Goal: Task Accomplishment & Management: Manage account settings

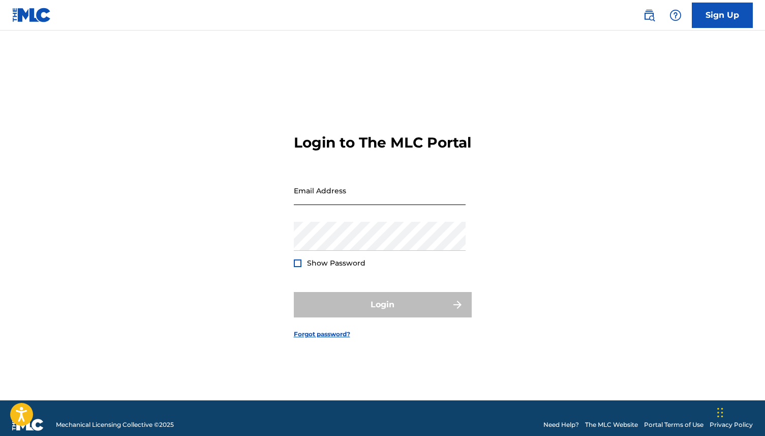
click at [307, 193] on input "Email Address" at bounding box center [380, 190] width 172 height 29
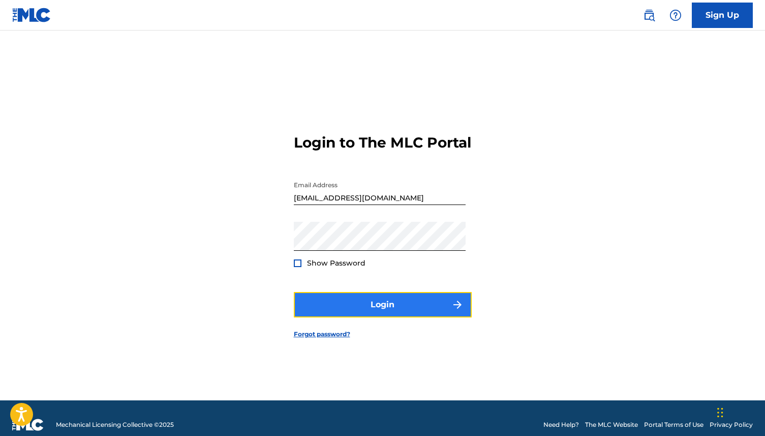
click at [362, 311] on button "Login" at bounding box center [383, 304] width 178 height 25
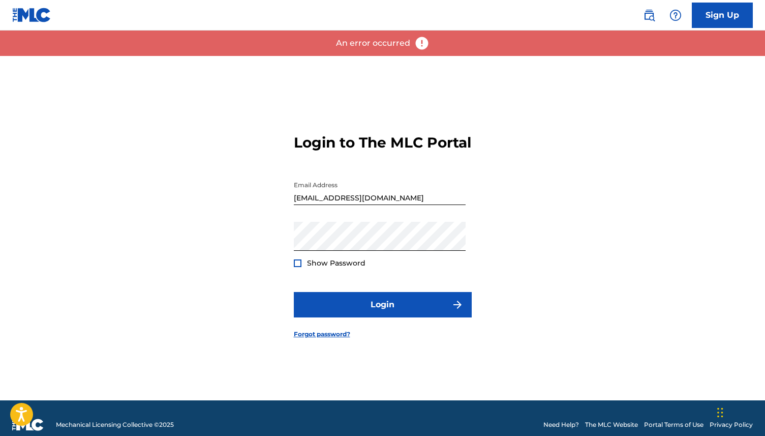
click at [298, 267] on div at bounding box center [298, 263] width 8 height 8
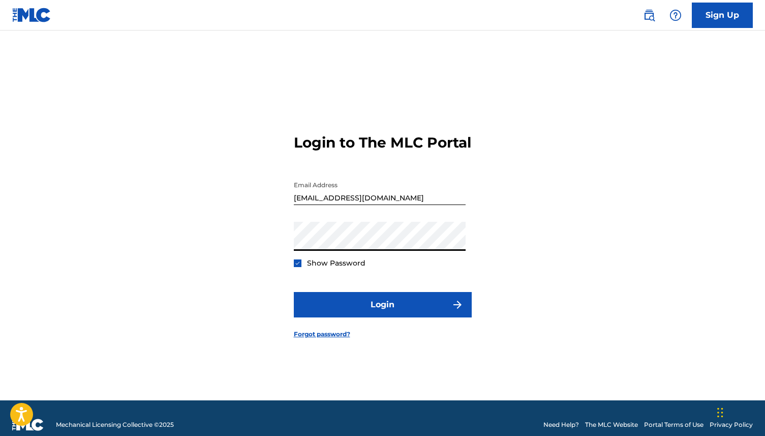
click at [203, 268] on div "Login to The MLC Portal Email Address [EMAIL_ADDRESS][DOMAIN_NAME] Password Sho…" at bounding box center [383, 228] width 712 height 344
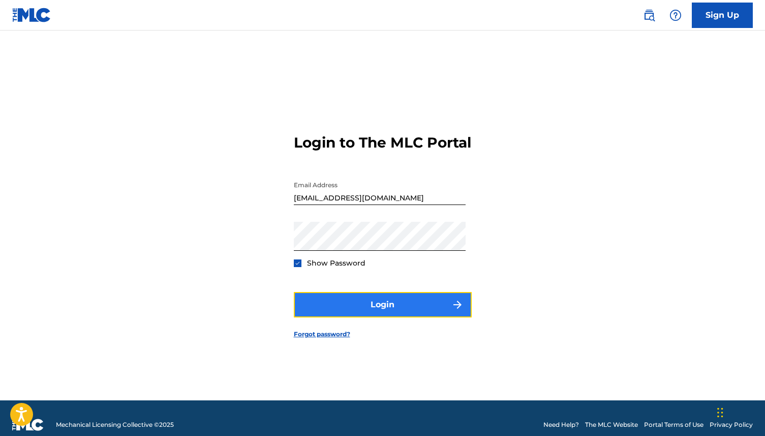
click at [326, 307] on button "Login" at bounding box center [383, 304] width 178 height 25
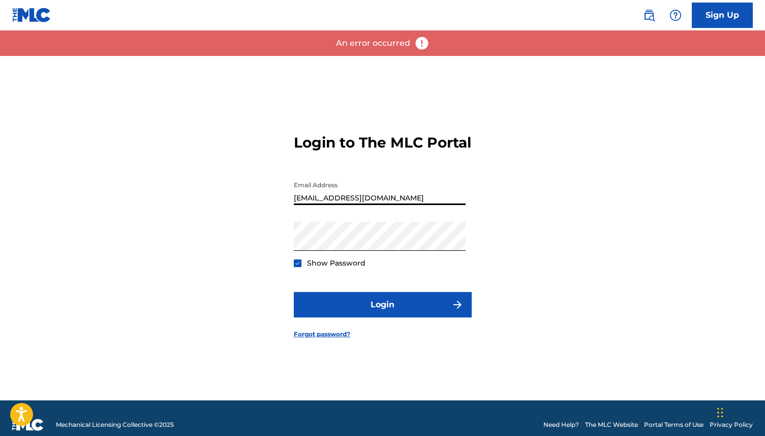
drag, startPoint x: 347, startPoint y: 210, endPoint x: 304, endPoint y: 166, distance: 61.5
click at [304, 166] on form "Login to The MLC Portal Email Address [EMAIL_ADDRESS][DOMAIN_NAME] Password Sho…" at bounding box center [383, 228] width 178 height 344
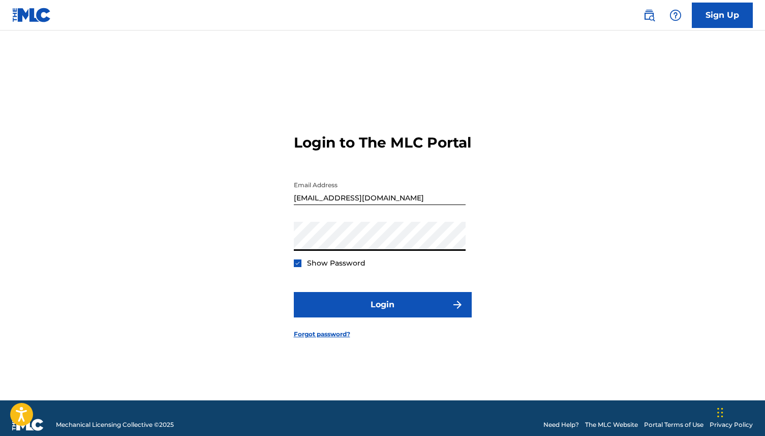
click at [230, 250] on div "Login to The MLC Portal Email Address [EMAIL_ADDRESS][DOMAIN_NAME] Password Sho…" at bounding box center [383, 228] width 712 height 344
click at [67, 347] on div "Login to The MLC Portal Email Address [EMAIL_ADDRESS][DOMAIN_NAME] Password Sho…" at bounding box center [383, 228] width 712 height 344
click at [405, 298] on form "Login to The MLC Portal Email Address [EMAIL_ADDRESS][DOMAIN_NAME] Password Sho…" at bounding box center [383, 228] width 178 height 344
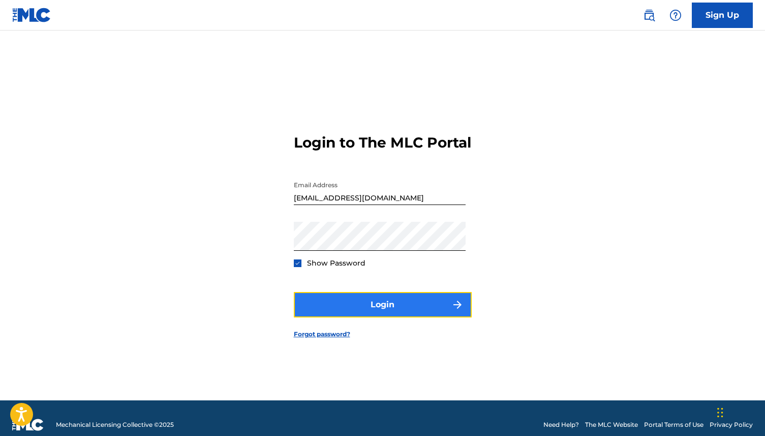
click at [402, 308] on button "Login" at bounding box center [383, 304] width 178 height 25
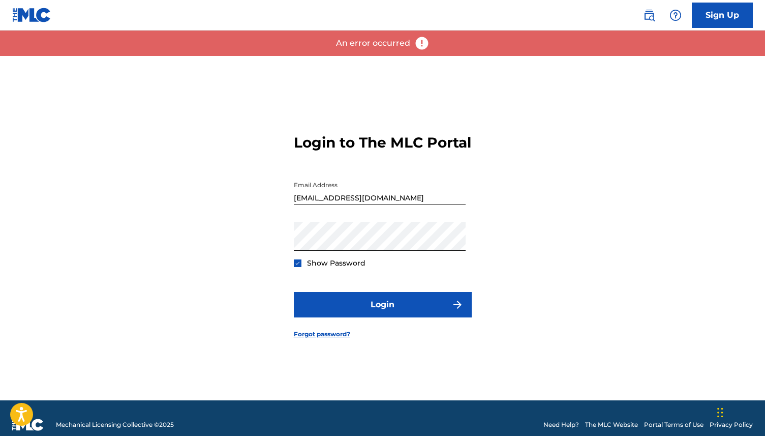
click at [378, 260] on div "Password Show Password" at bounding box center [380, 245] width 172 height 46
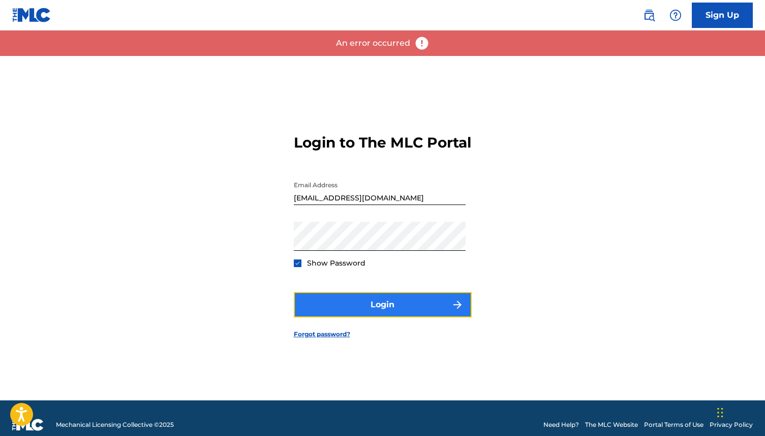
click at [306, 315] on button "Login" at bounding box center [383, 304] width 178 height 25
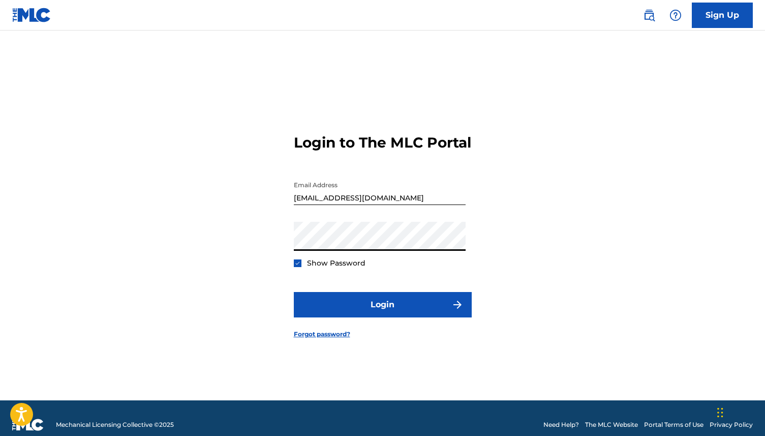
click at [212, 349] on div "Login to The MLC Portal Email Address [EMAIL_ADDRESS][DOMAIN_NAME] Password Sho…" at bounding box center [383, 228] width 712 height 344
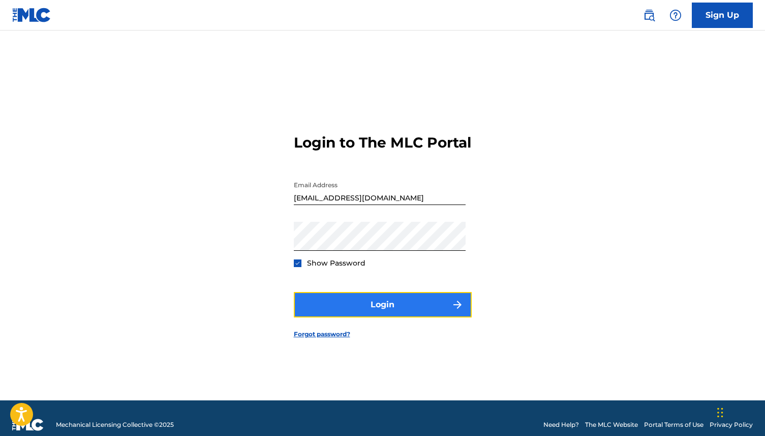
click at [330, 312] on button "Login" at bounding box center [383, 304] width 178 height 25
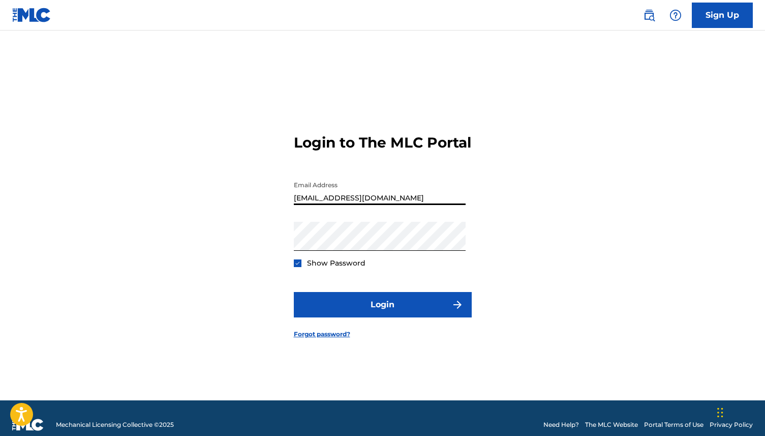
drag, startPoint x: 409, startPoint y: 202, endPoint x: 337, endPoint y: 207, distance: 72.4
click at [337, 205] on input "[EMAIL_ADDRESS][DOMAIN_NAME]" at bounding box center [380, 190] width 172 height 29
type input "[EMAIL_ADDRESS][DOMAIN_NAME]"
click at [255, 206] on div "Login to The MLC Portal Email Address [EMAIL_ADDRESS][DOMAIN_NAME] Password Sho…" at bounding box center [383, 228] width 712 height 344
click at [151, 258] on div "Login to The MLC Portal Email Address [EMAIL_ADDRESS][DOMAIN_NAME] Password Sho…" at bounding box center [383, 228] width 712 height 344
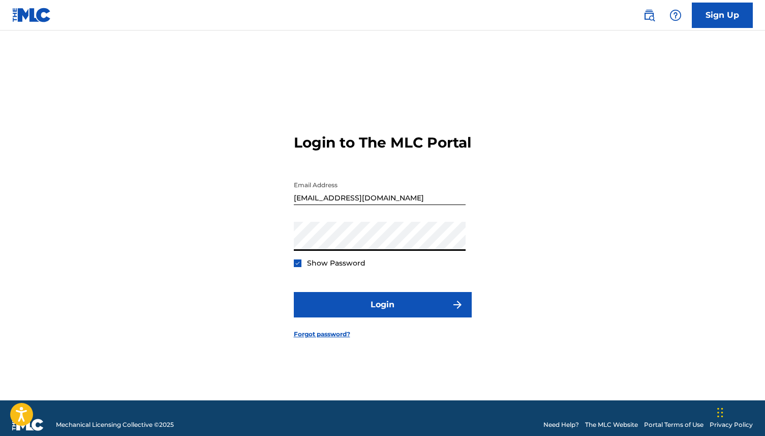
click at [283, 251] on div "Login to The MLC Portal Email Address [EMAIL_ADDRESS][DOMAIN_NAME] Password Sho…" at bounding box center [383, 228] width 712 height 344
click at [107, 245] on div "Login to The MLC Portal Email Address [EMAIL_ADDRESS][DOMAIN_NAME] Password Sho…" at bounding box center [383, 228] width 712 height 344
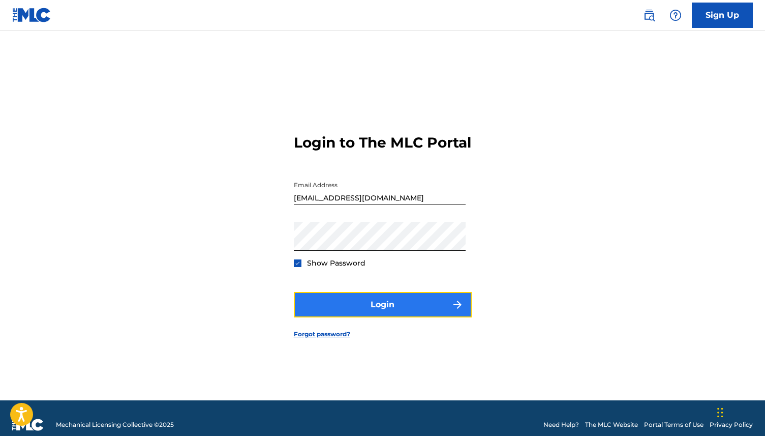
click at [340, 310] on button "Login" at bounding box center [383, 304] width 178 height 25
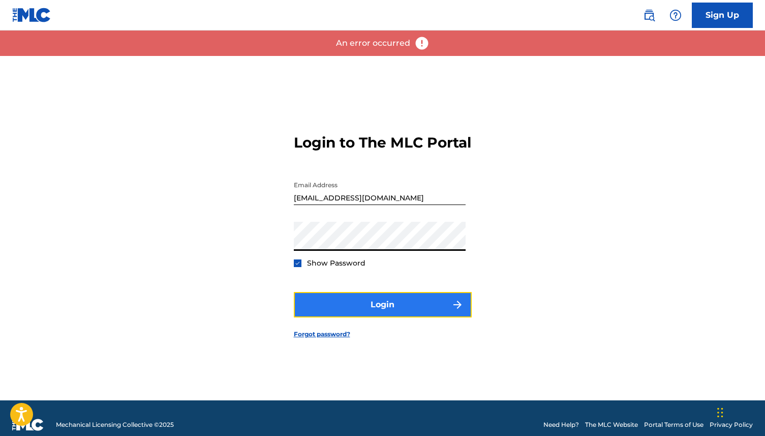
click at [326, 311] on button "Login" at bounding box center [383, 304] width 178 height 25
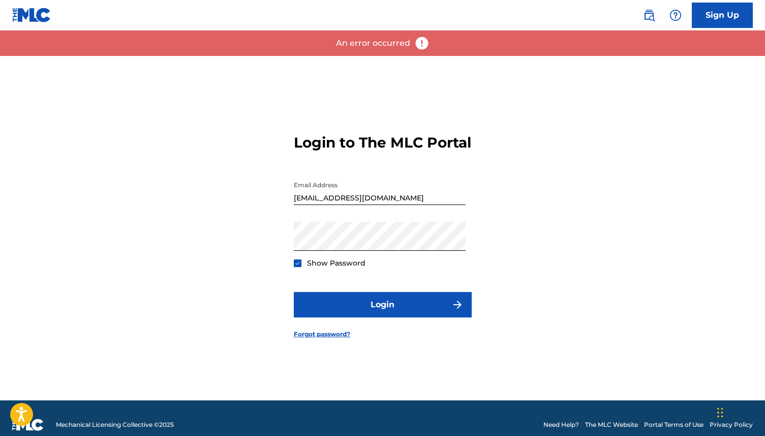
click at [361, 260] on div "Password Show Password" at bounding box center [380, 245] width 172 height 46
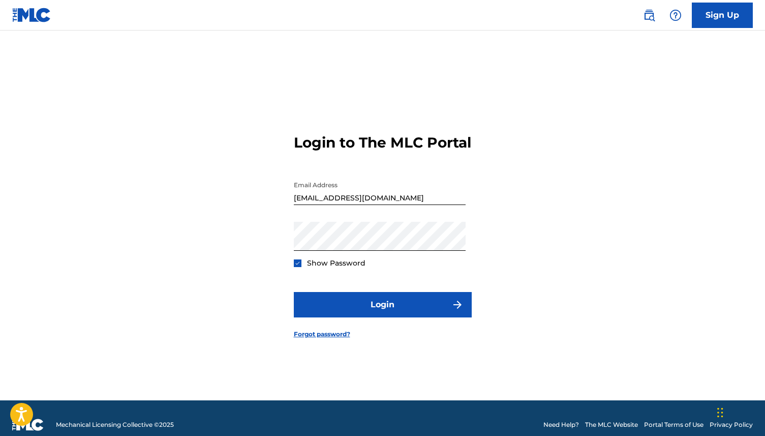
click at [319, 297] on form "Login to The MLC Portal Email Address [EMAIL_ADDRESS][DOMAIN_NAME] Password Sho…" at bounding box center [383, 228] width 178 height 344
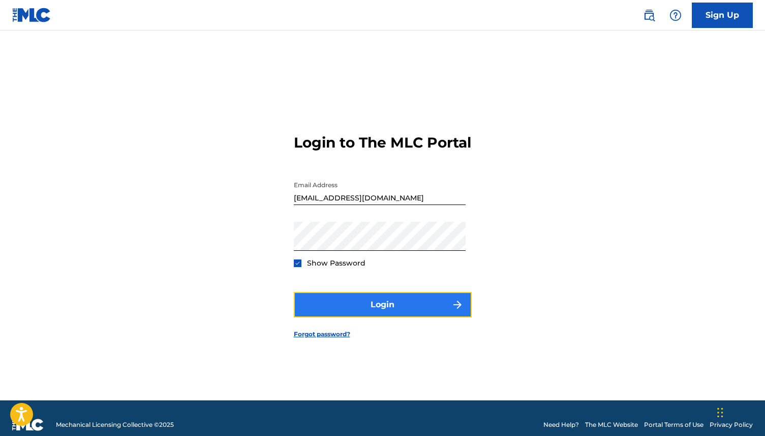
click at [317, 304] on button "Login" at bounding box center [383, 304] width 178 height 25
